Goal: Transaction & Acquisition: Purchase product/service

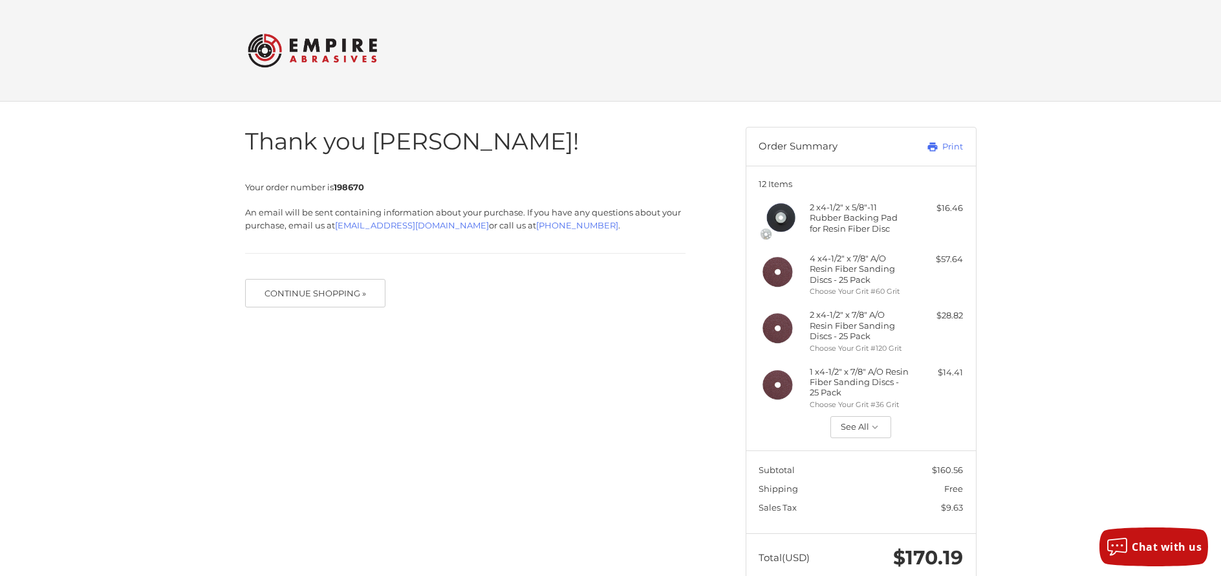
click at [320, 44] on img at bounding box center [312, 50] width 129 height 50
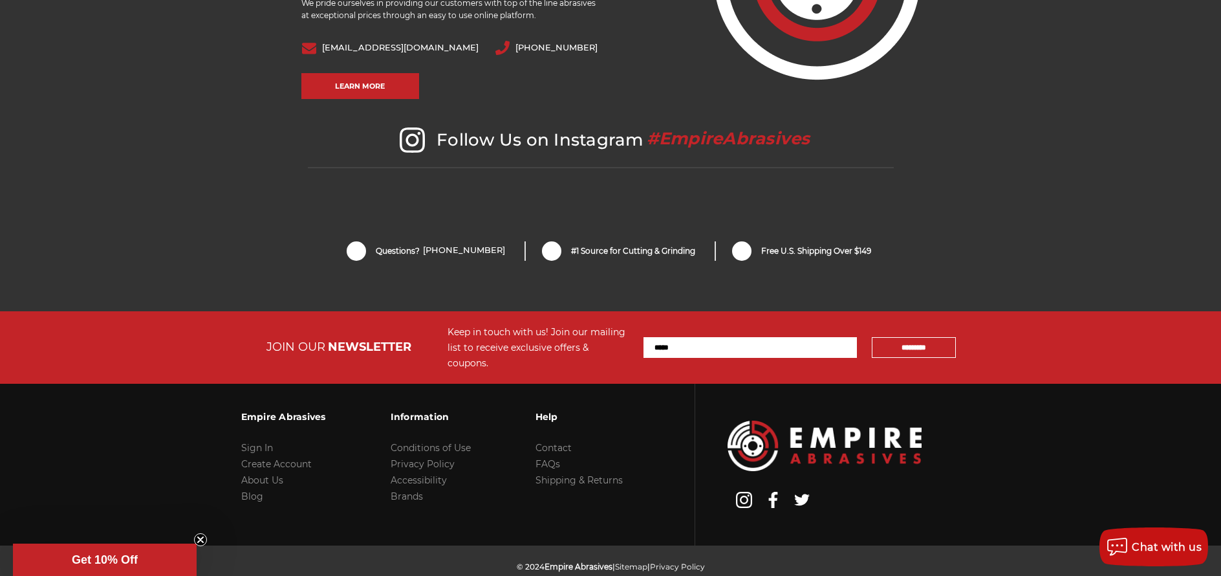
scroll to position [2713, 0]
click at [271, 473] on link "About Us" at bounding box center [262, 479] width 42 height 12
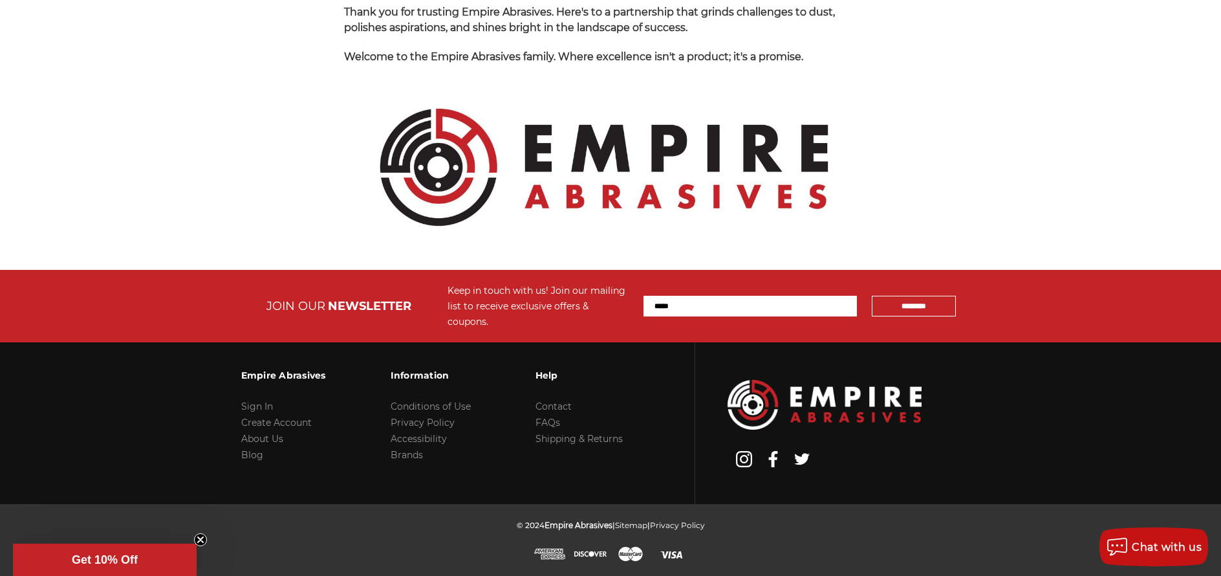
scroll to position [1482, 0]
click at [565, 405] on link "Contact" at bounding box center [553, 406] width 36 height 12
